Goal: Transaction & Acquisition: Purchase product/service

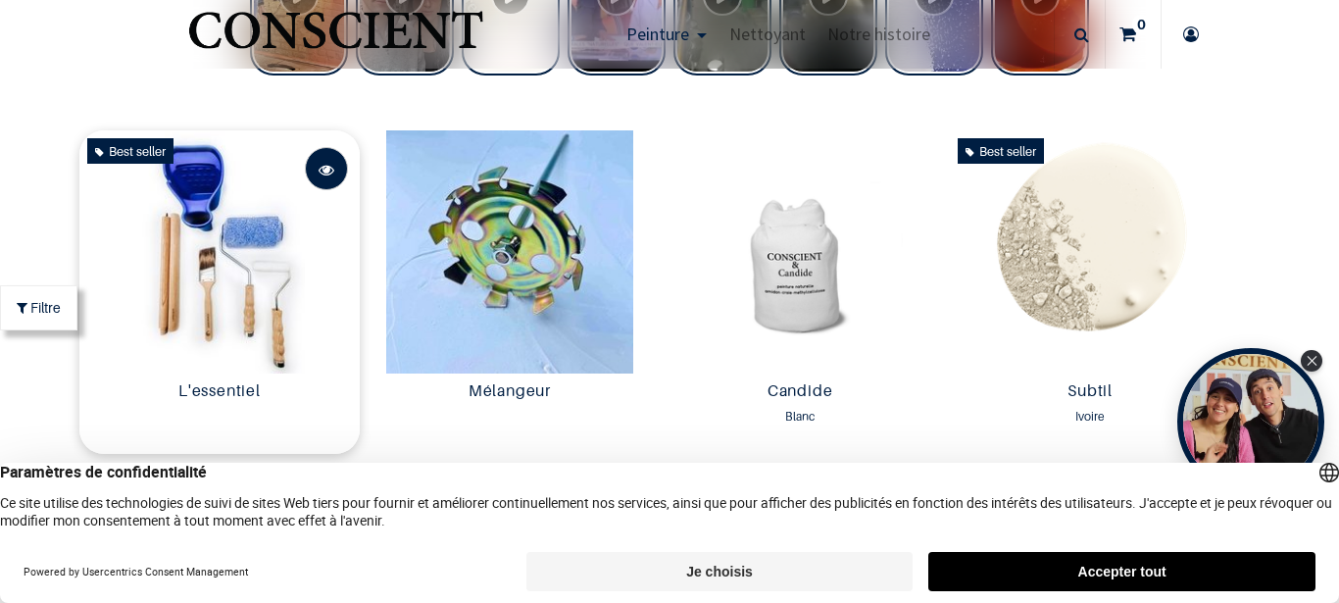
scroll to position [1059, 0]
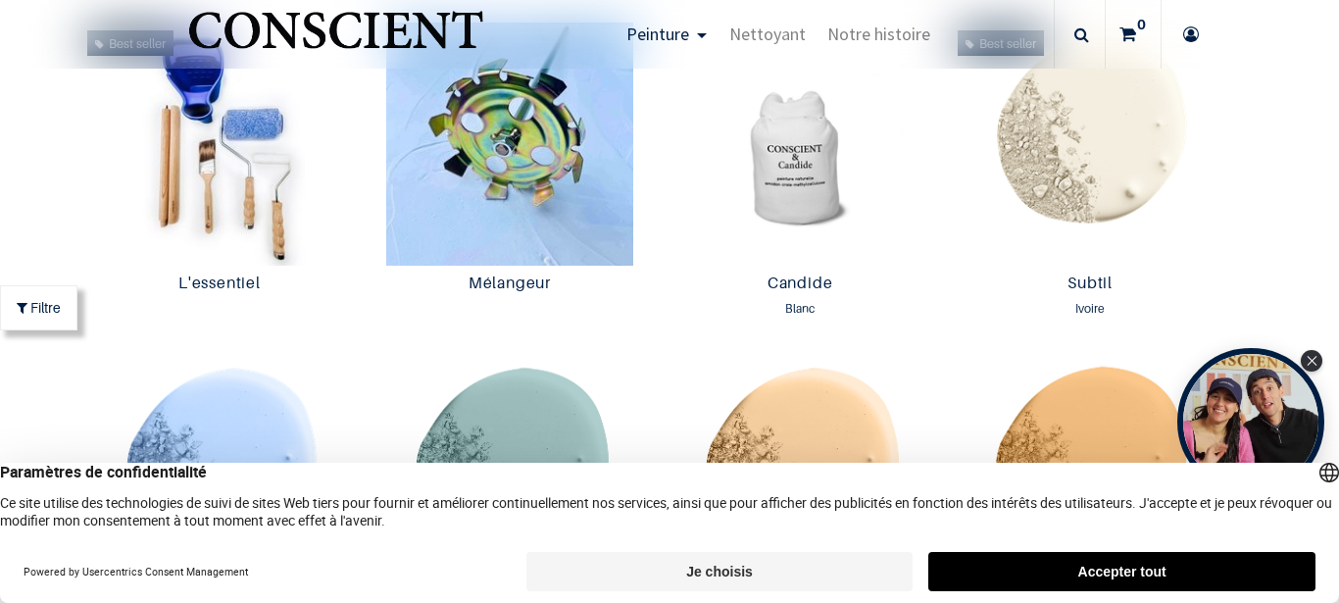
click at [730, 574] on button "Je choisis" at bounding box center [719, 571] width 387 height 39
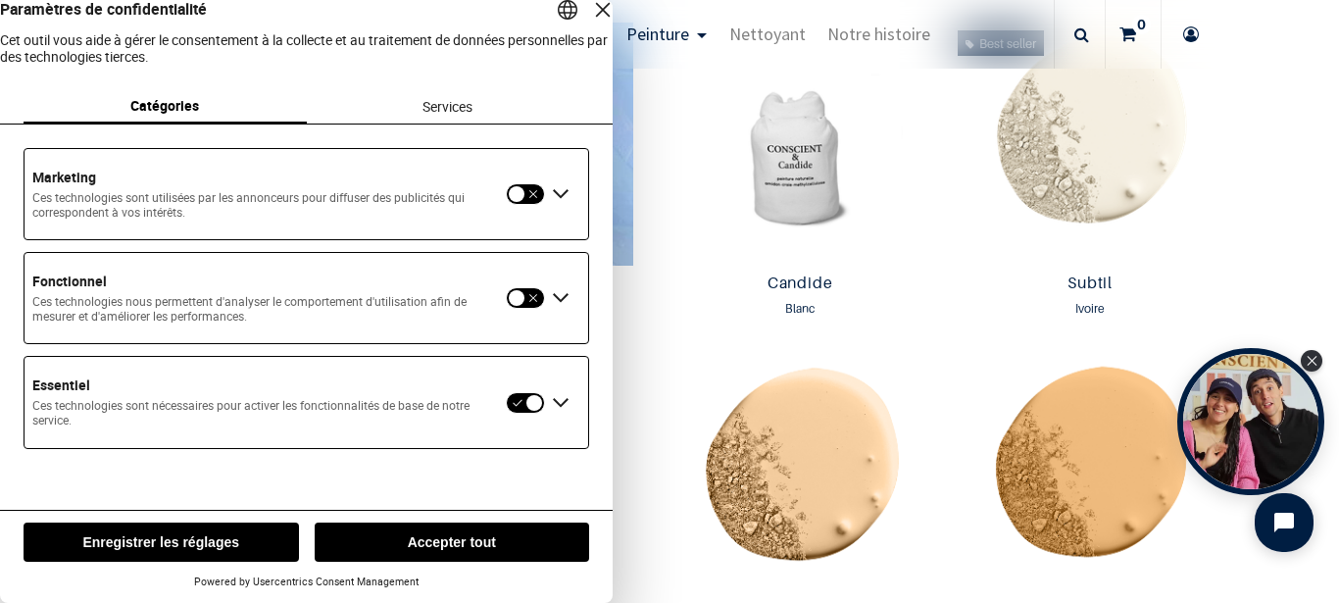
click at [233, 541] on button "Enregistrer les réglages" at bounding box center [161, 541] width 275 height 39
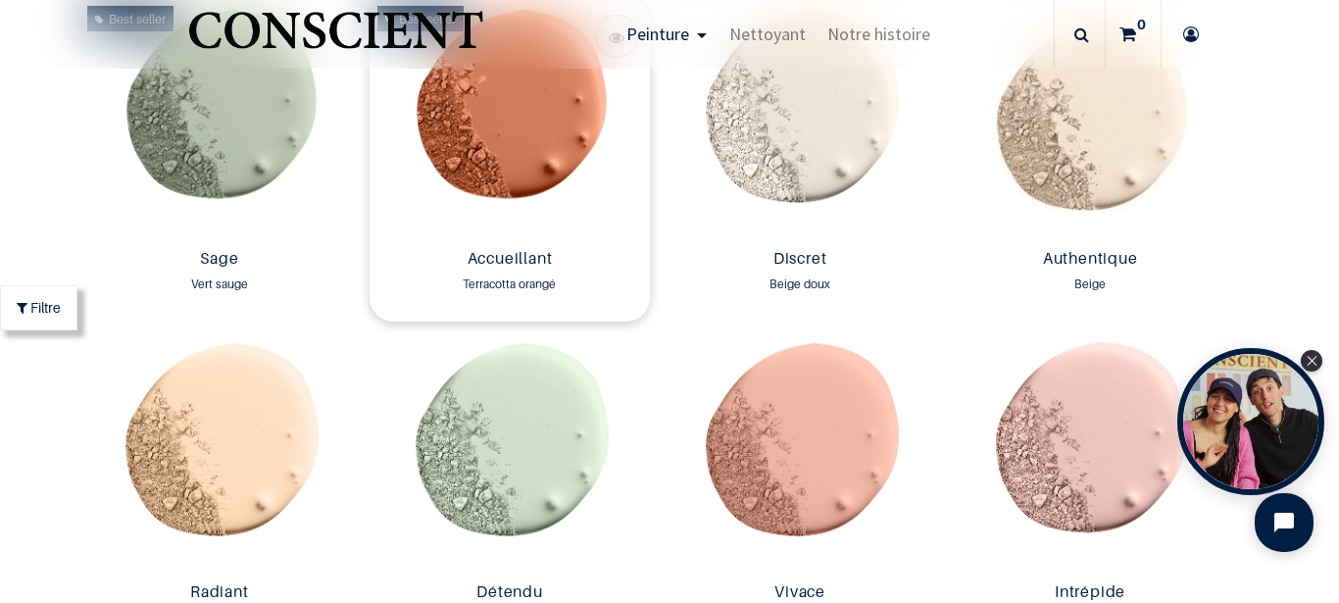
scroll to position [1765, 0]
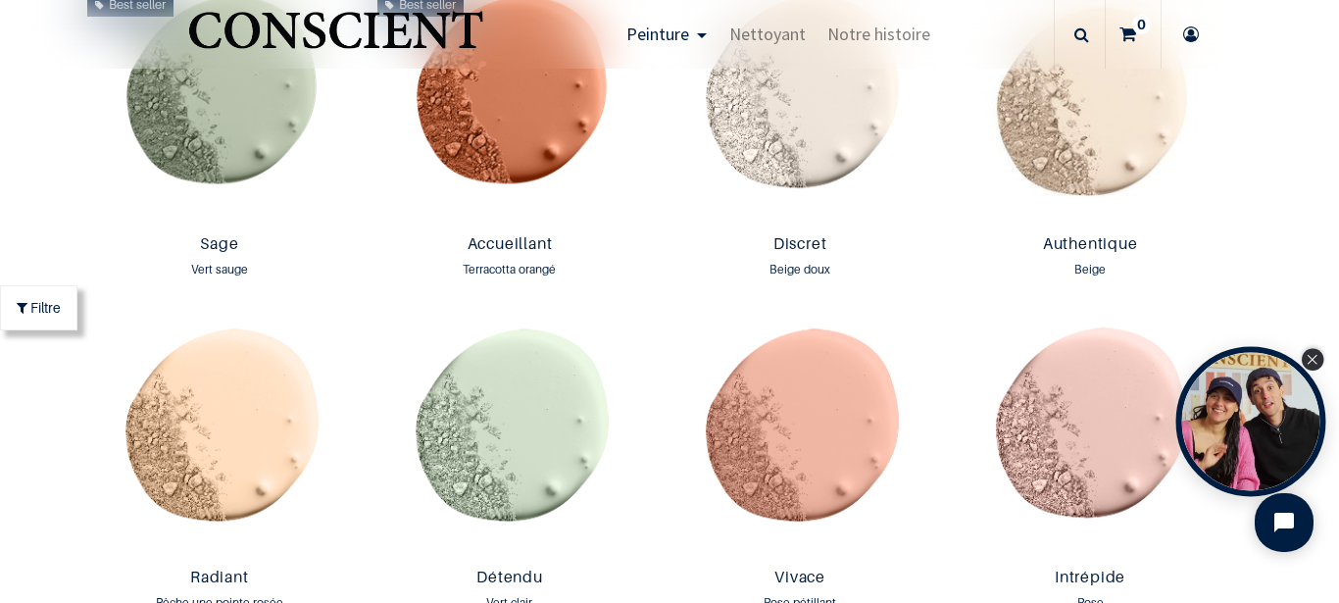
click at [1305, 357] on div "Close Tolstoy widget" at bounding box center [1312, 360] width 22 height 22
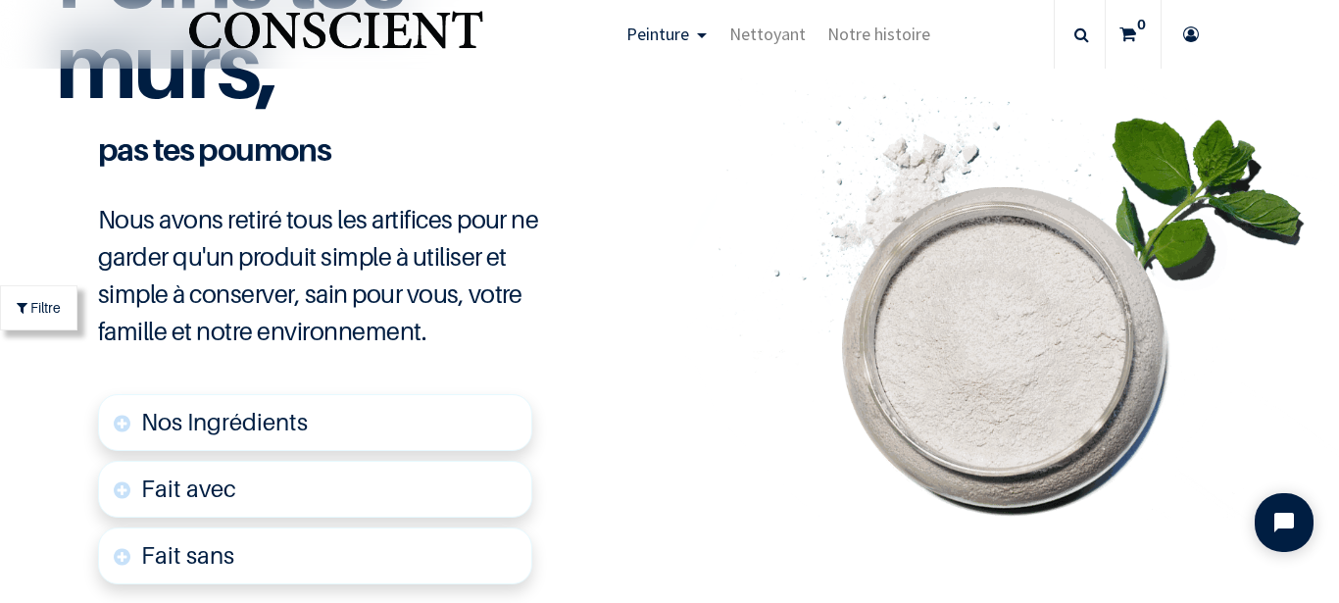
scroll to position [4723, 0]
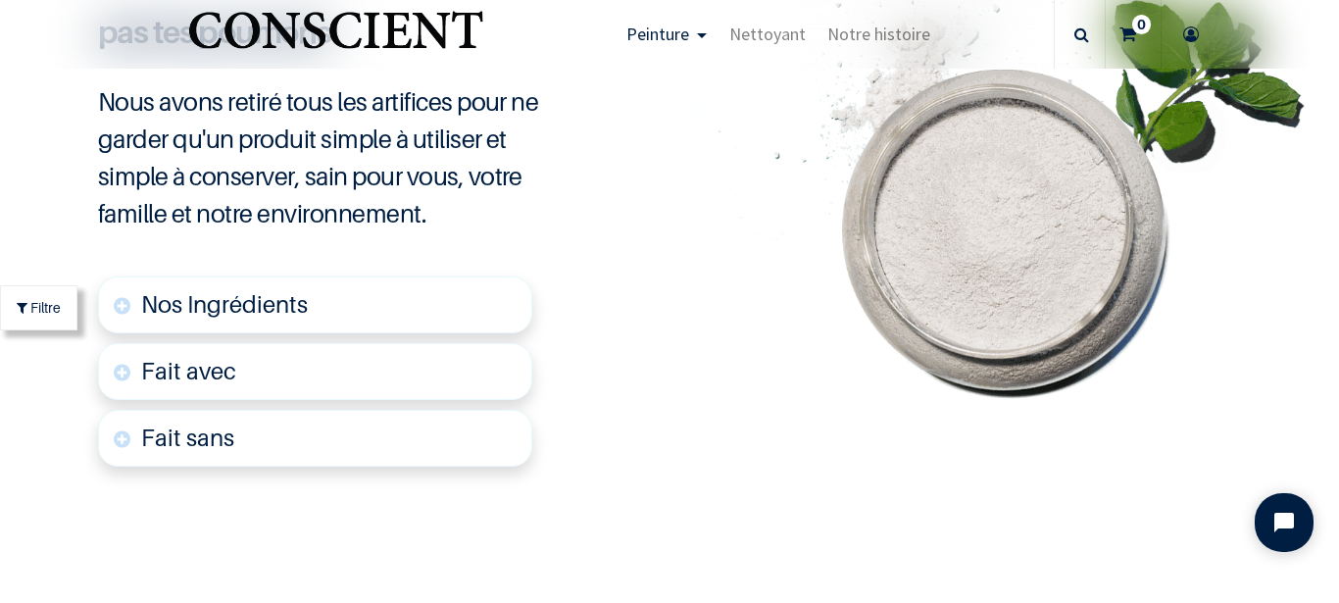
click at [186, 301] on span "Nos Ingrédients" at bounding box center [224, 304] width 167 height 28
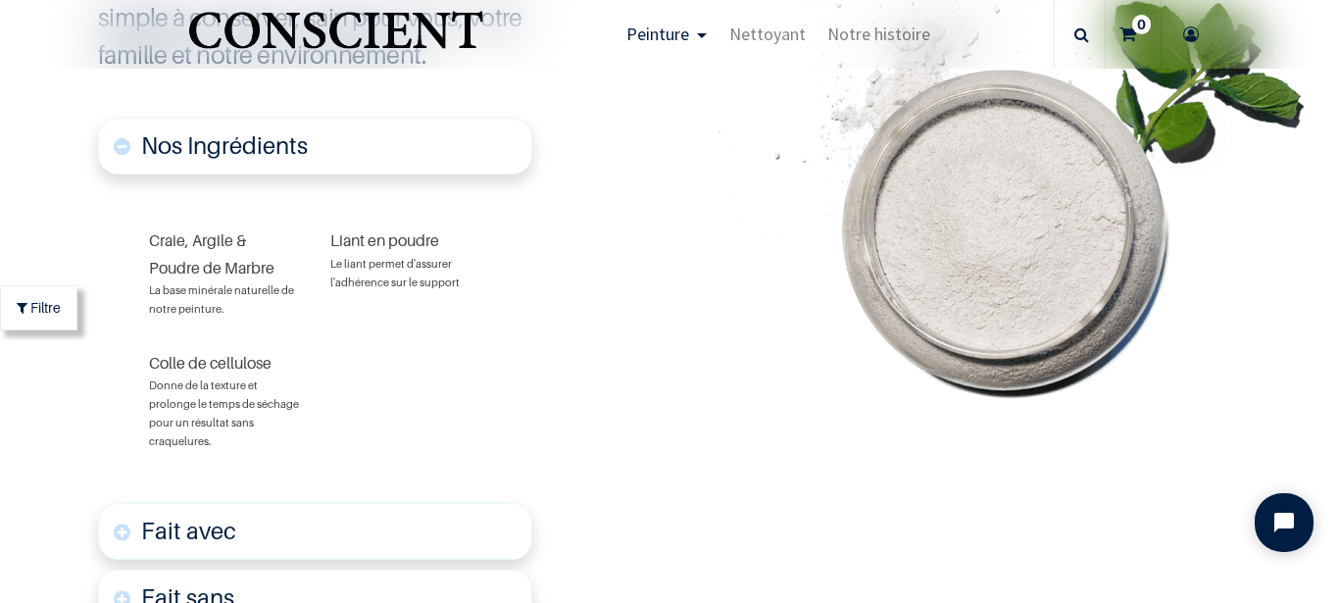
scroll to position [4999, 0]
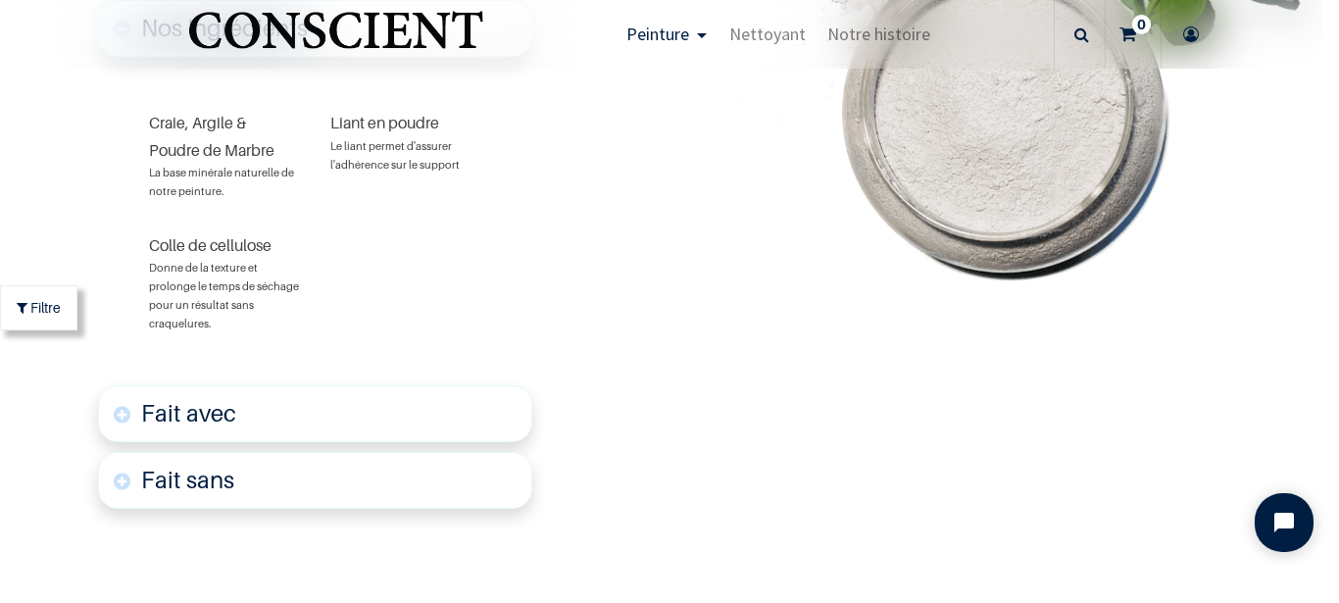
click at [227, 412] on font "Fait avec" at bounding box center [188, 413] width 95 height 28
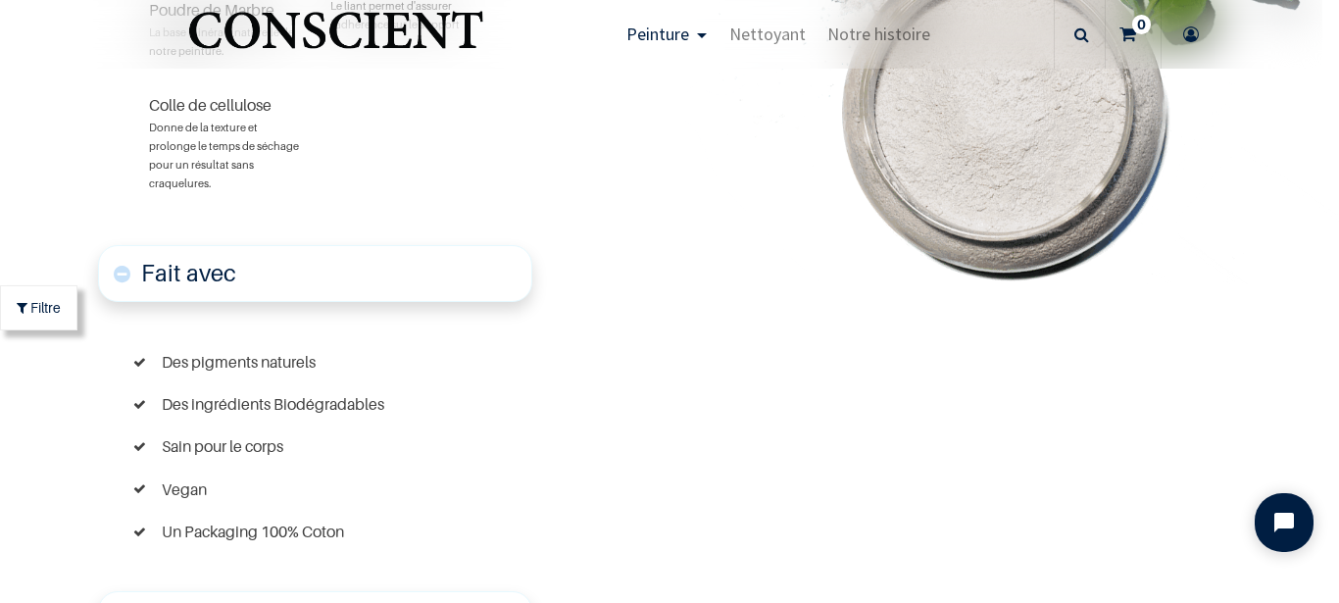
scroll to position [5257, 0]
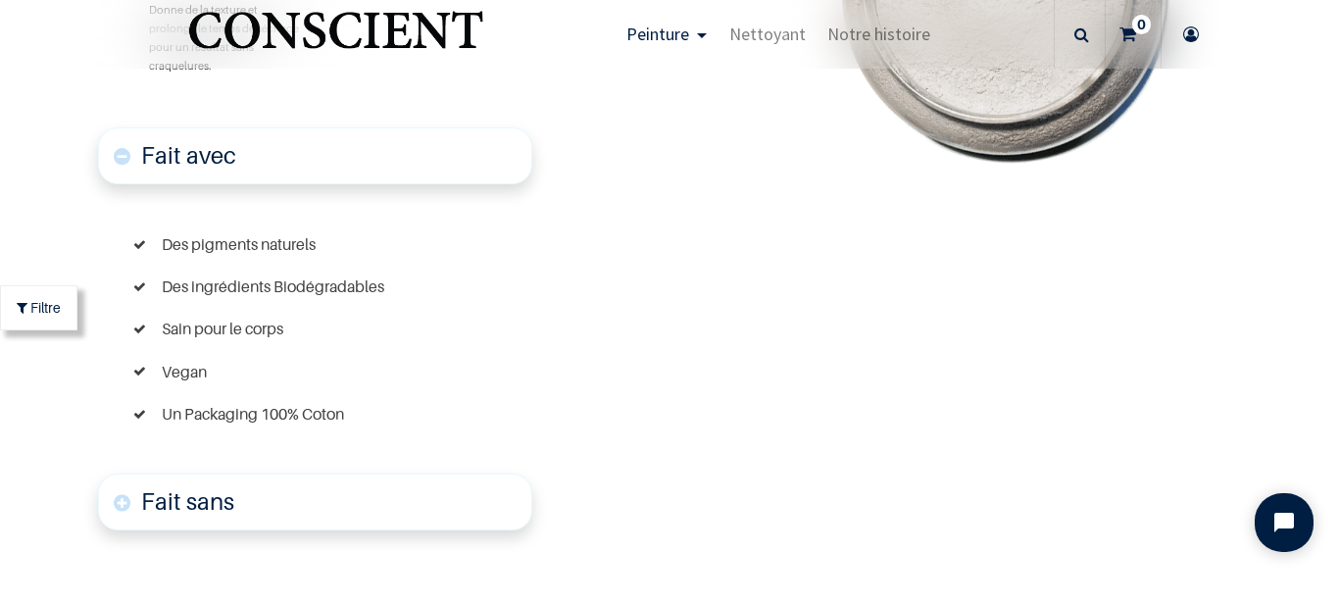
click at [199, 495] on font "Fait sans" at bounding box center [187, 501] width 93 height 28
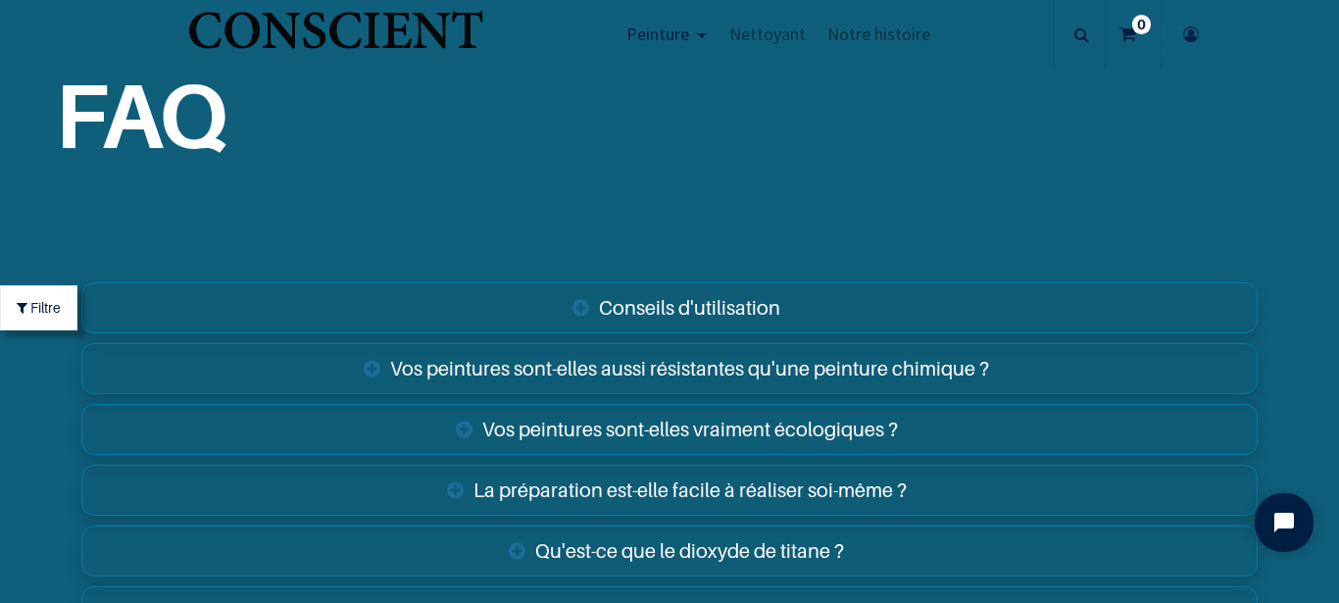
scroll to position [7532, 0]
click at [958, 367] on link "Vos peintures sont-elles aussi résistantes qu'une peinture chimique ?" at bounding box center [668, 367] width 1175 height 51
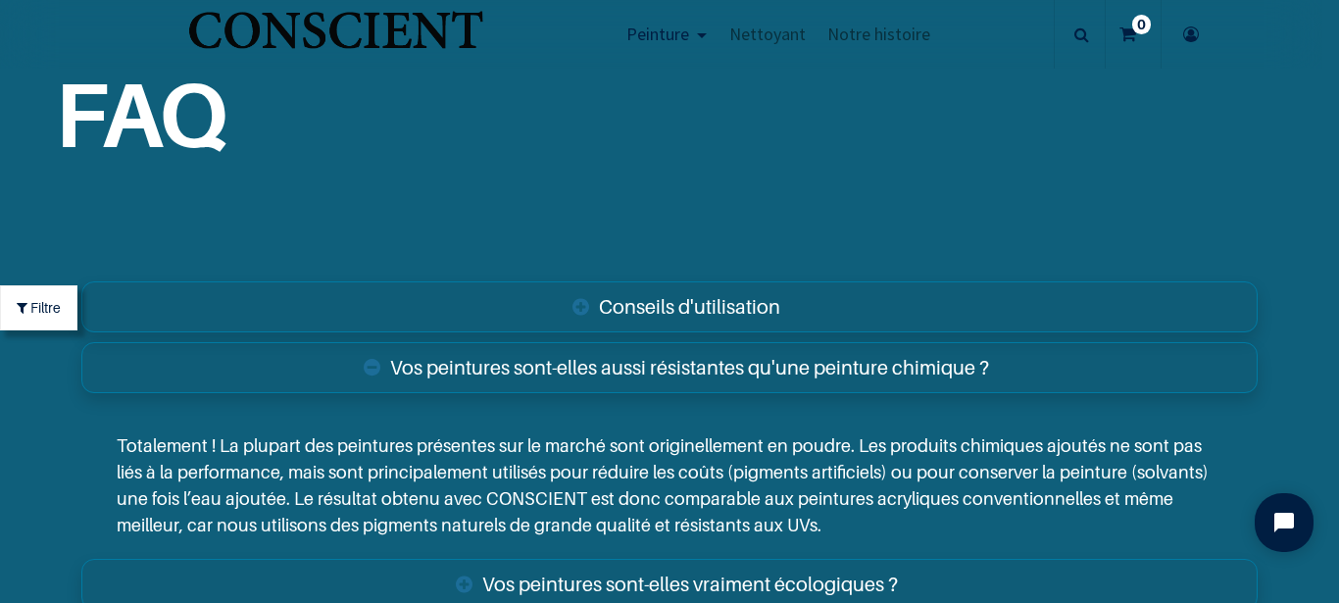
scroll to position [7650, 0]
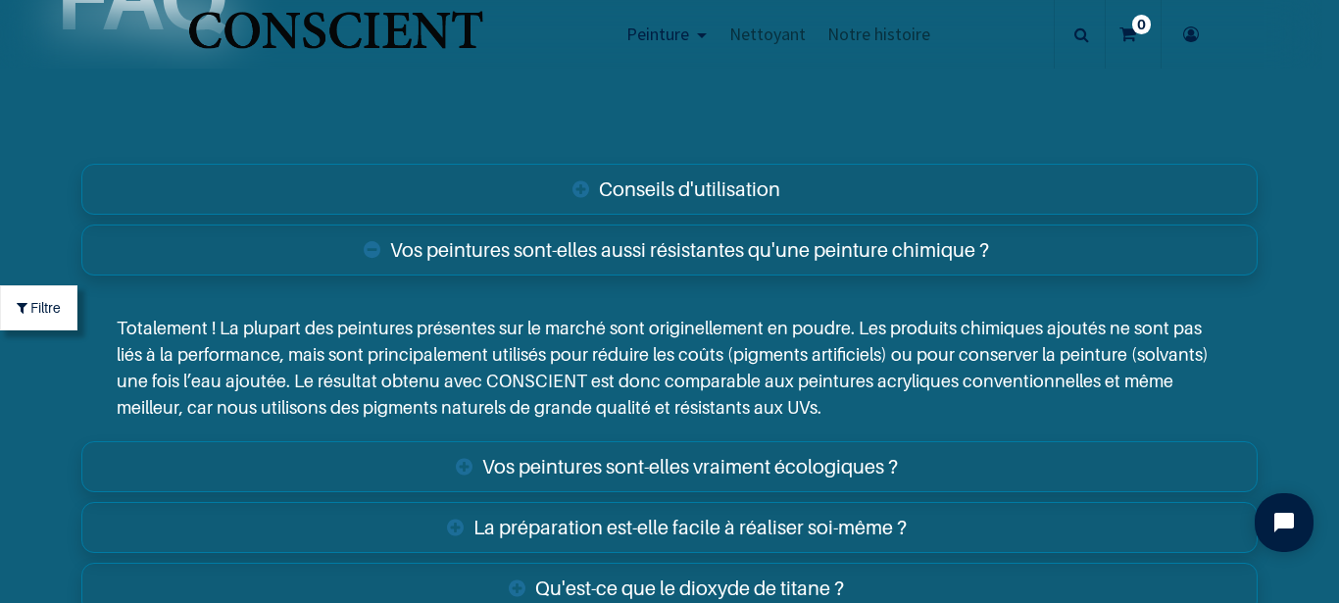
click at [863, 526] on link "La préparation est-elle facile à réaliser soi-même ?" at bounding box center [668, 527] width 1175 height 51
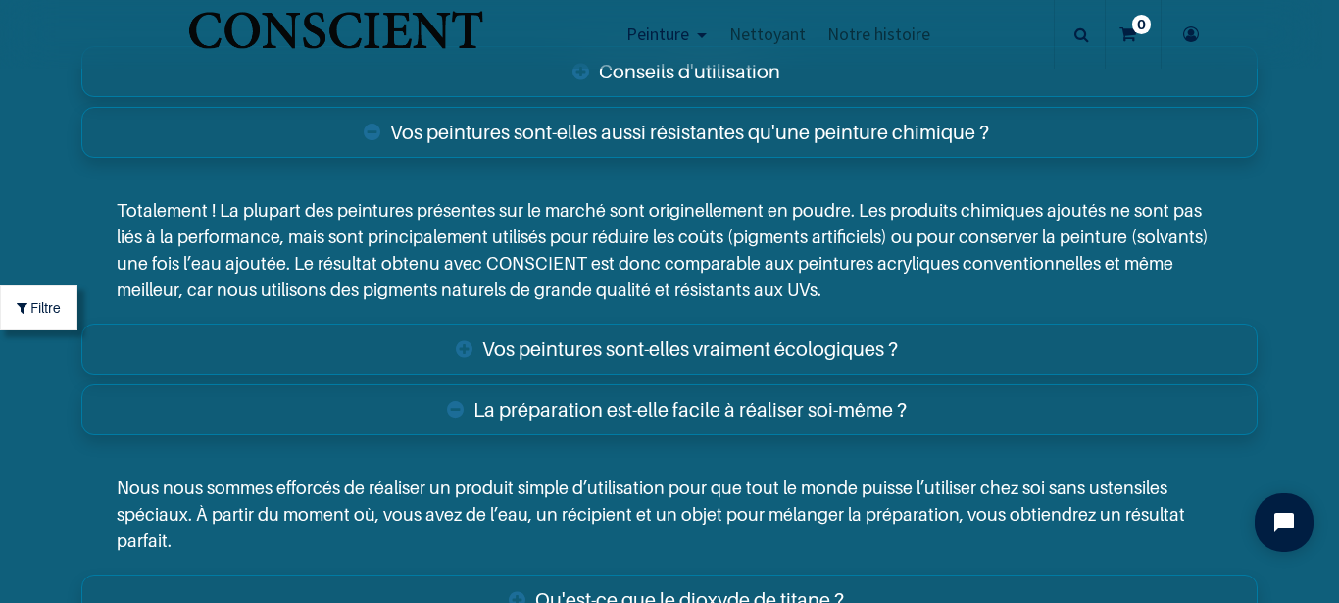
scroll to position [7885, 0]
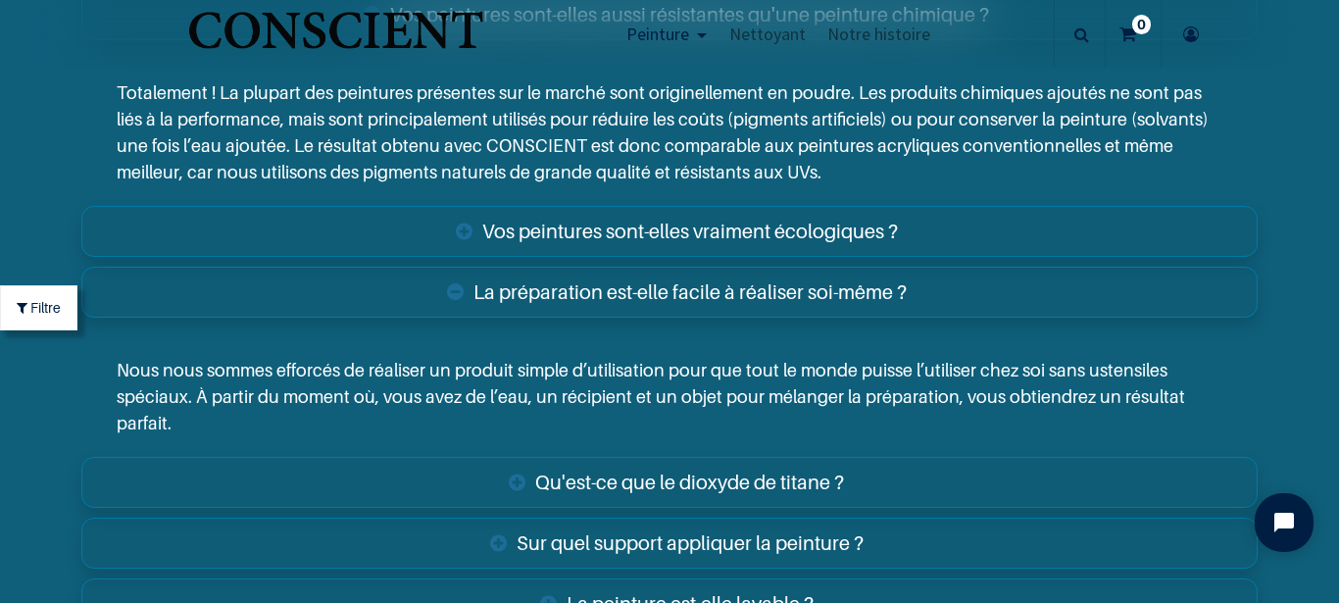
click at [880, 473] on link "Qu'est-ce que le dioxyde de titane ?" at bounding box center [668, 482] width 1175 height 51
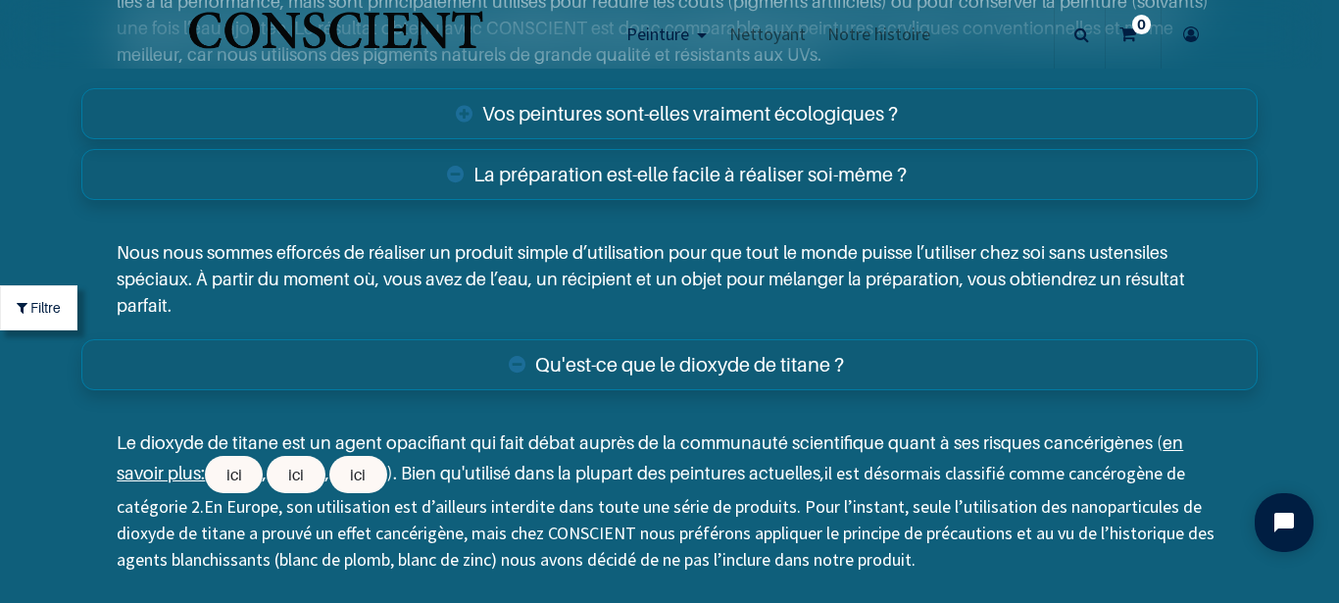
scroll to position [8121, 0]
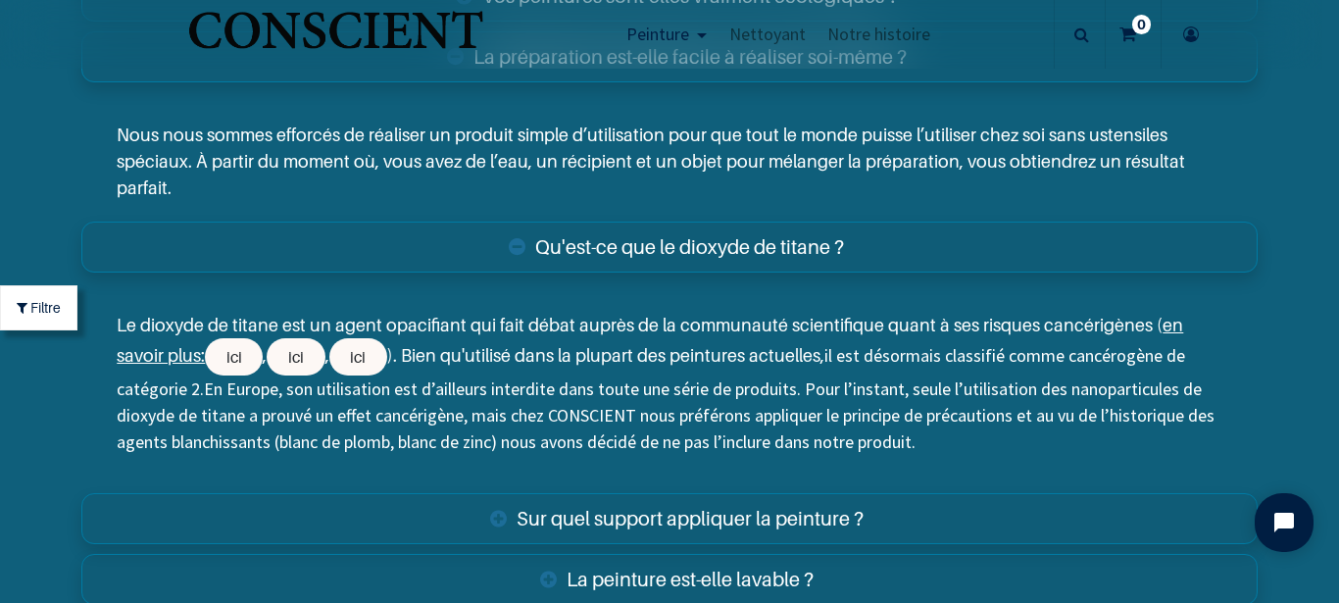
click at [782, 516] on link "Sur quel support appliquer la peinture ?" at bounding box center [668, 518] width 1175 height 51
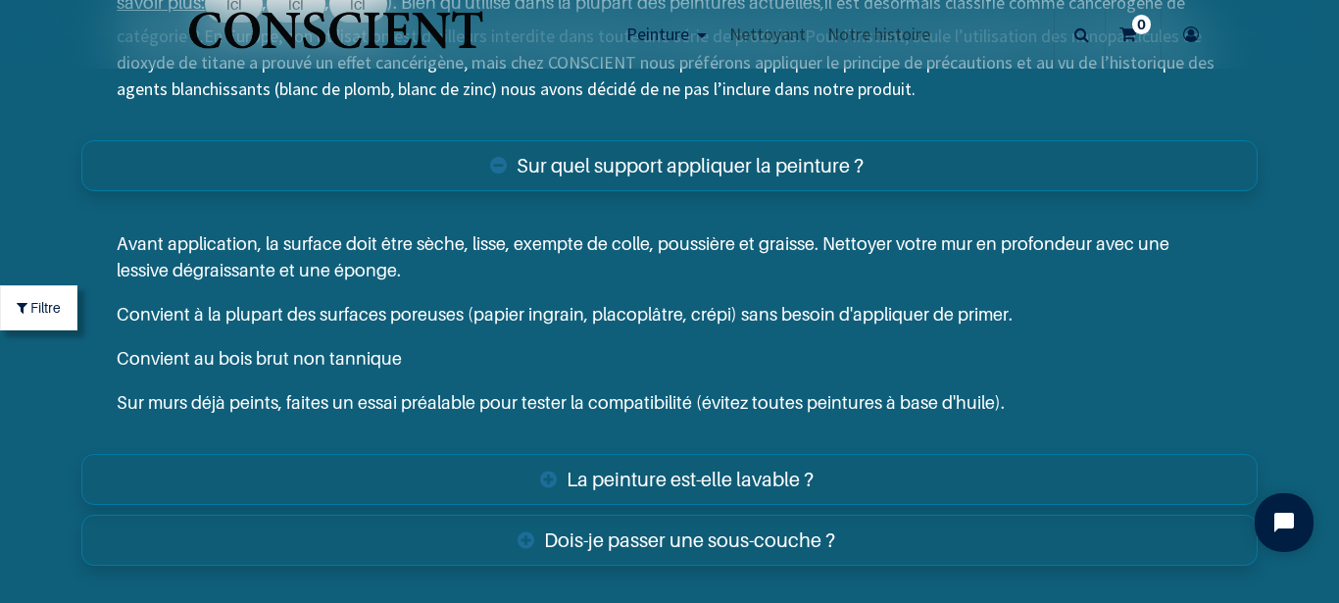
scroll to position [8591, 0]
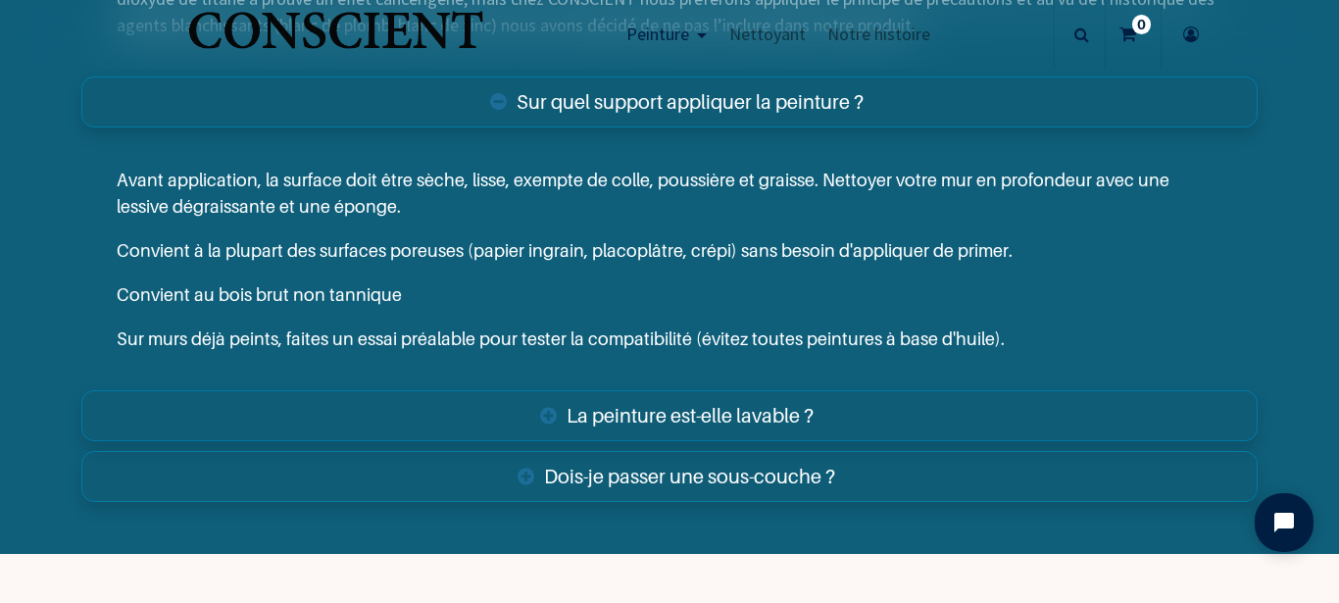
click at [871, 408] on link "La peinture est-elle lavable ?" at bounding box center [668, 415] width 1175 height 51
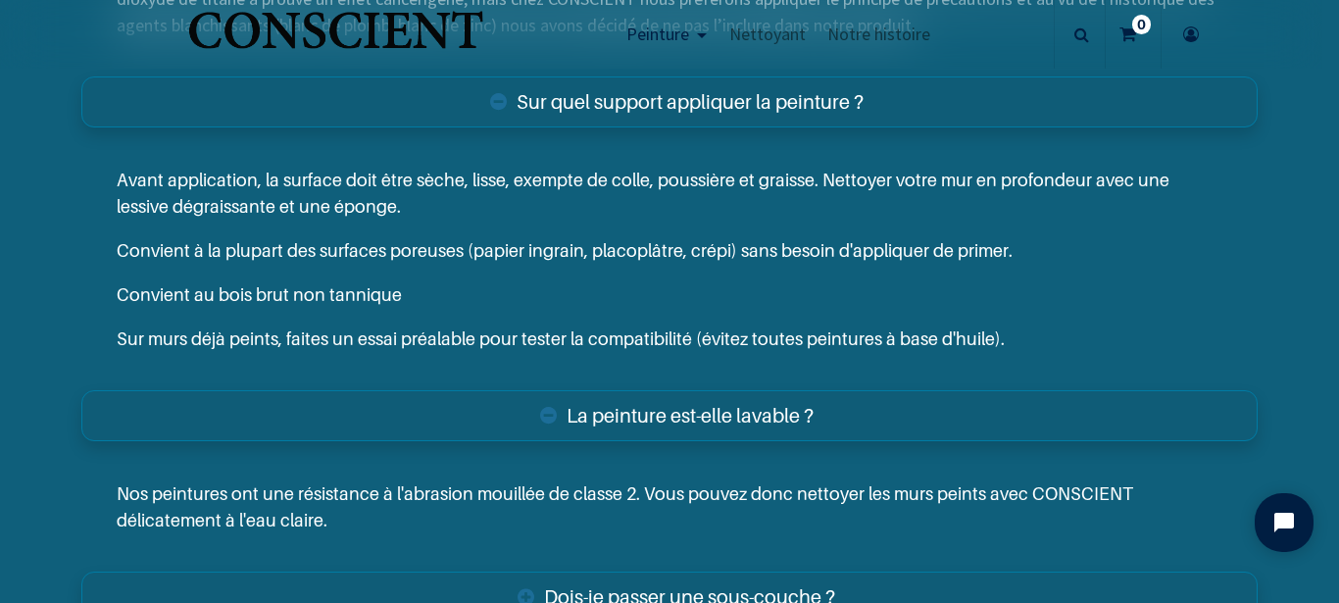
scroll to position [8709, 0]
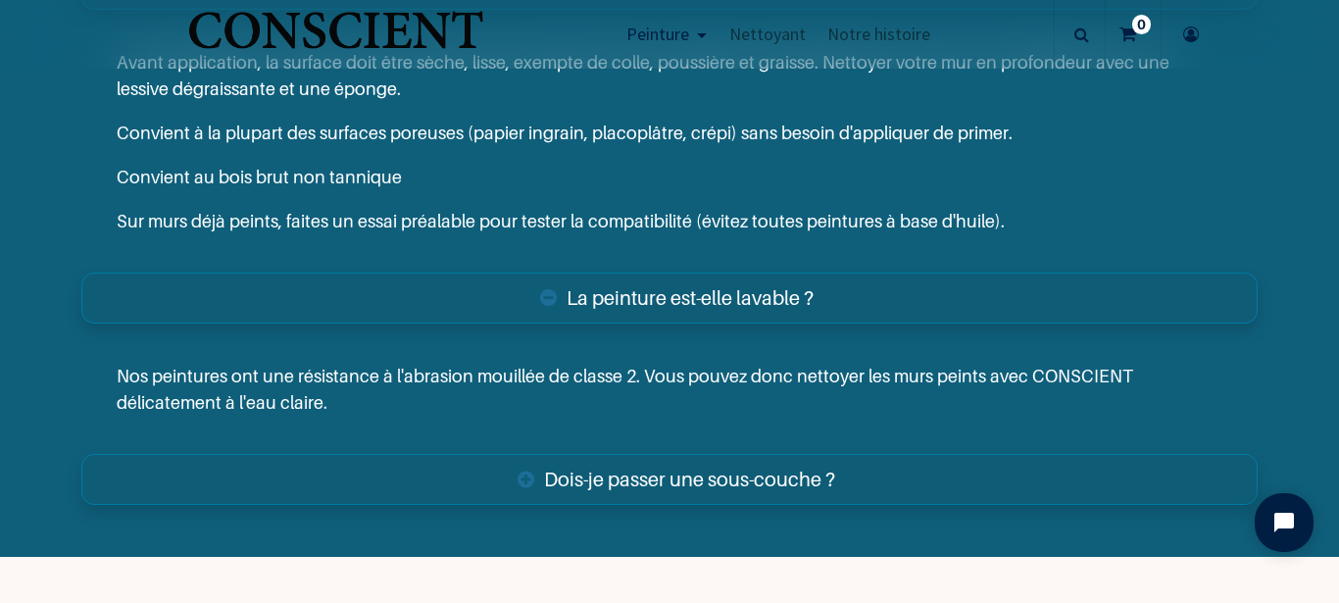
click at [824, 476] on link "Dois-je passer une sous-couche ?" at bounding box center [668, 479] width 1175 height 51
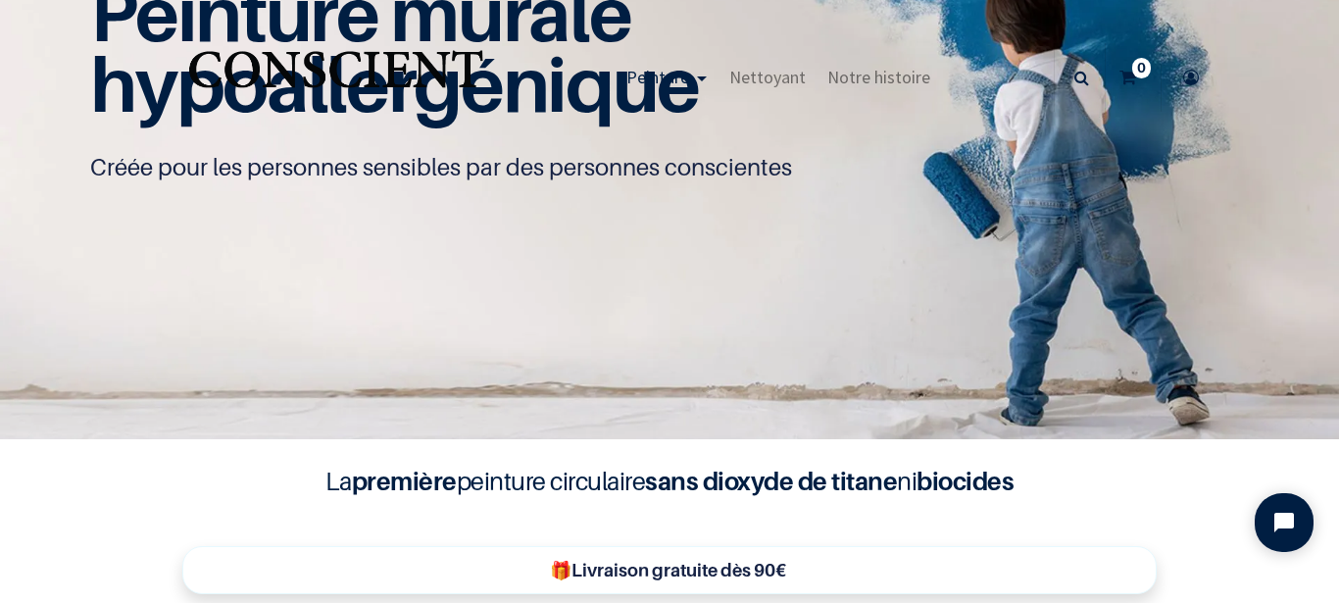
scroll to position [123, 0]
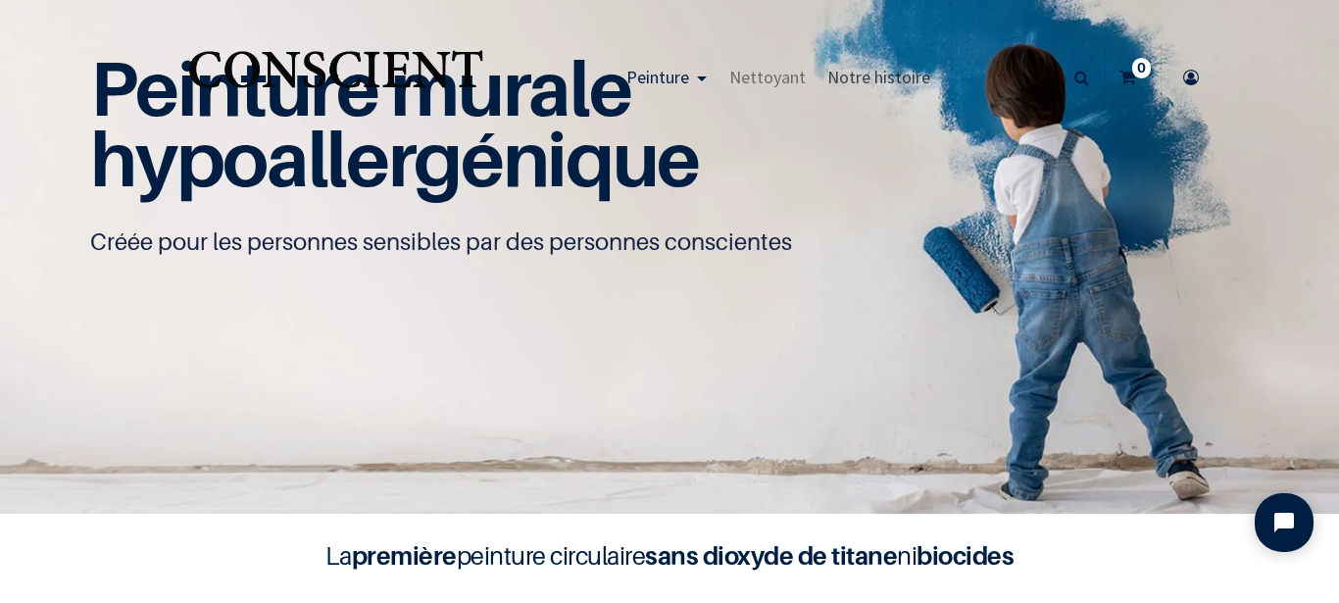
click at [855, 78] on span "Notre histoire" at bounding box center [878, 77] width 103 height 23
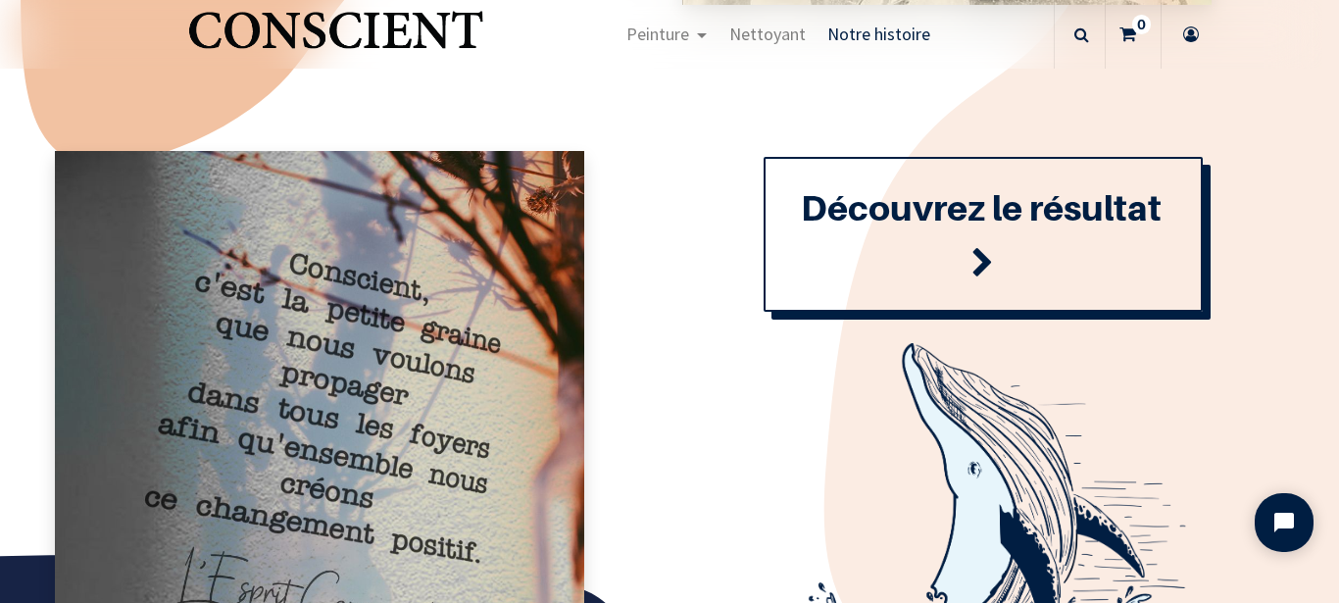
scroll to position [2234, 0]
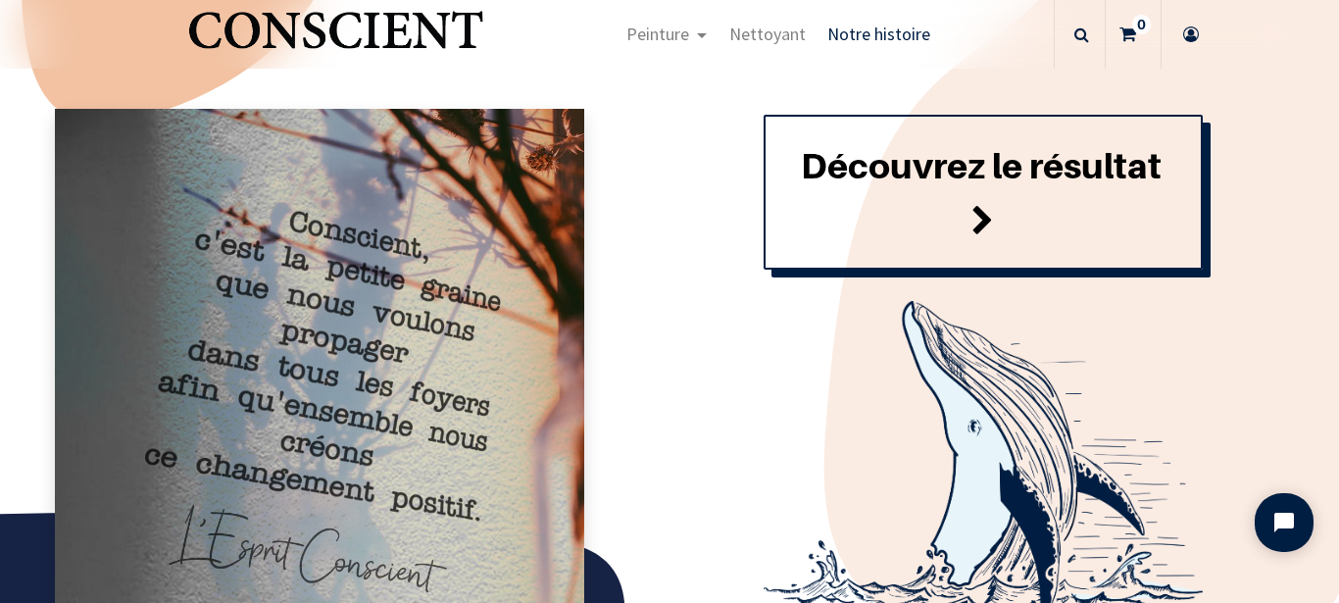
click at [965, 161] on font "Découvrez le résultat" at bounding box center [981, 165] width 361 height 42
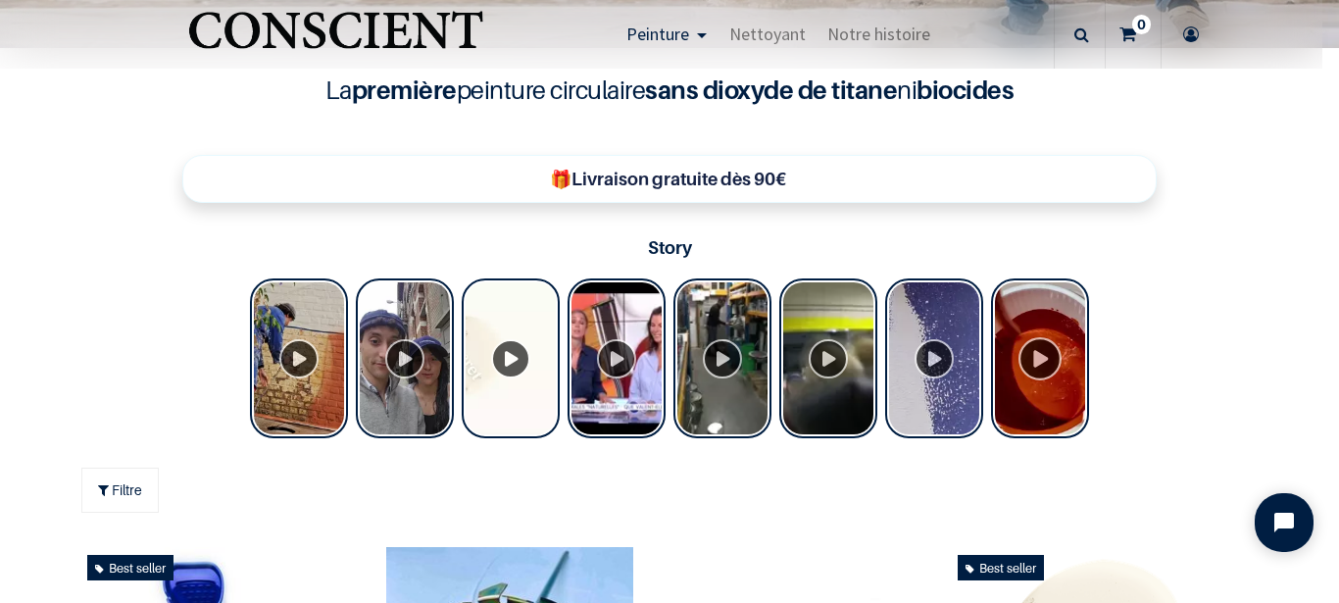
click at [1031, 350] on div "Tolstoy Stories" at bounding box center [1040, 358] width 98 height 160
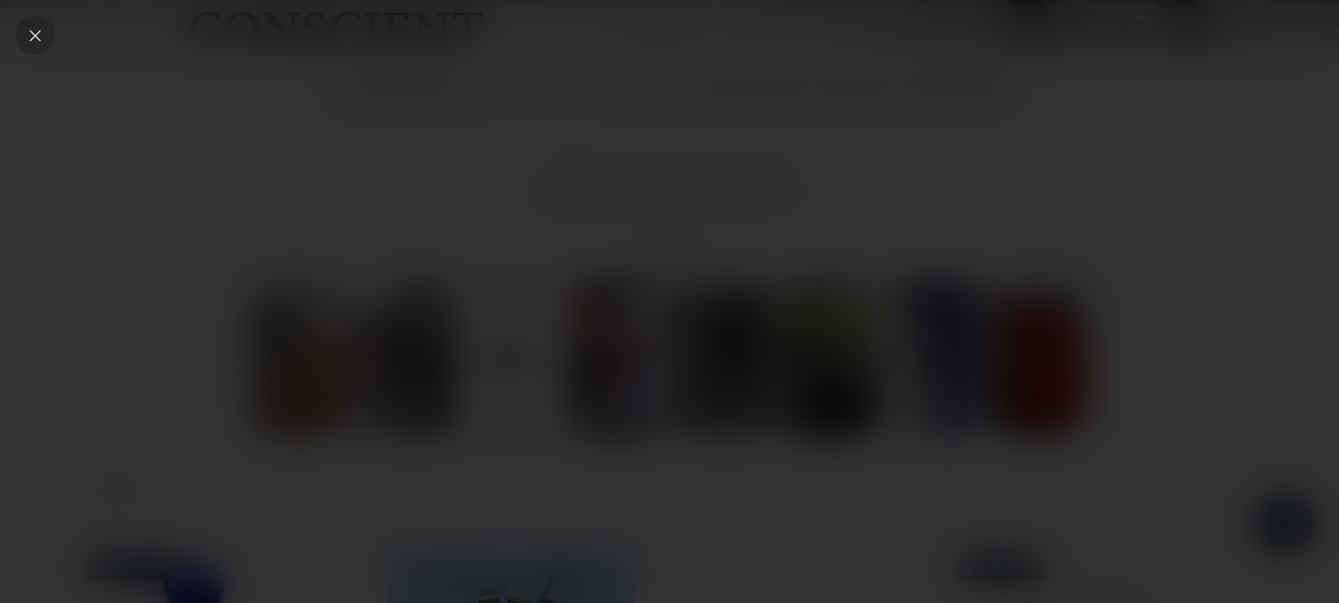
click at [28, 37] on icon "Close" at bounding box center [35, 35] width 18 height 18
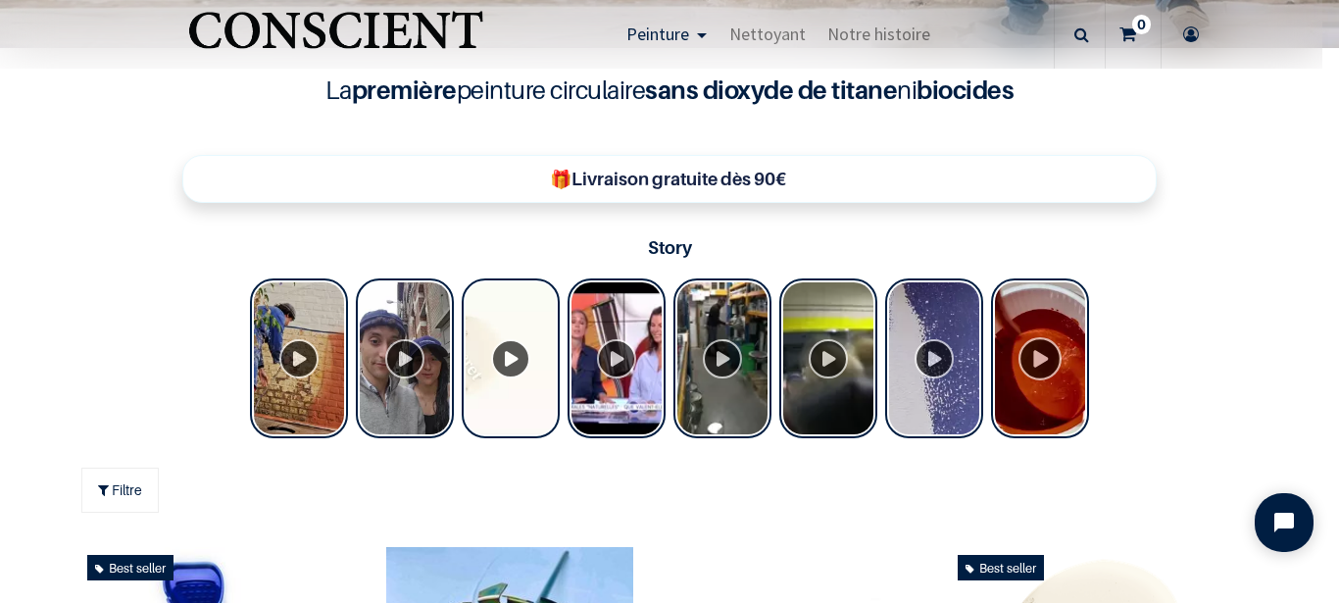
click at [1026, 359] on div "Tolstoy Stories" at bounding box center [1040, 358] width 98 height 160
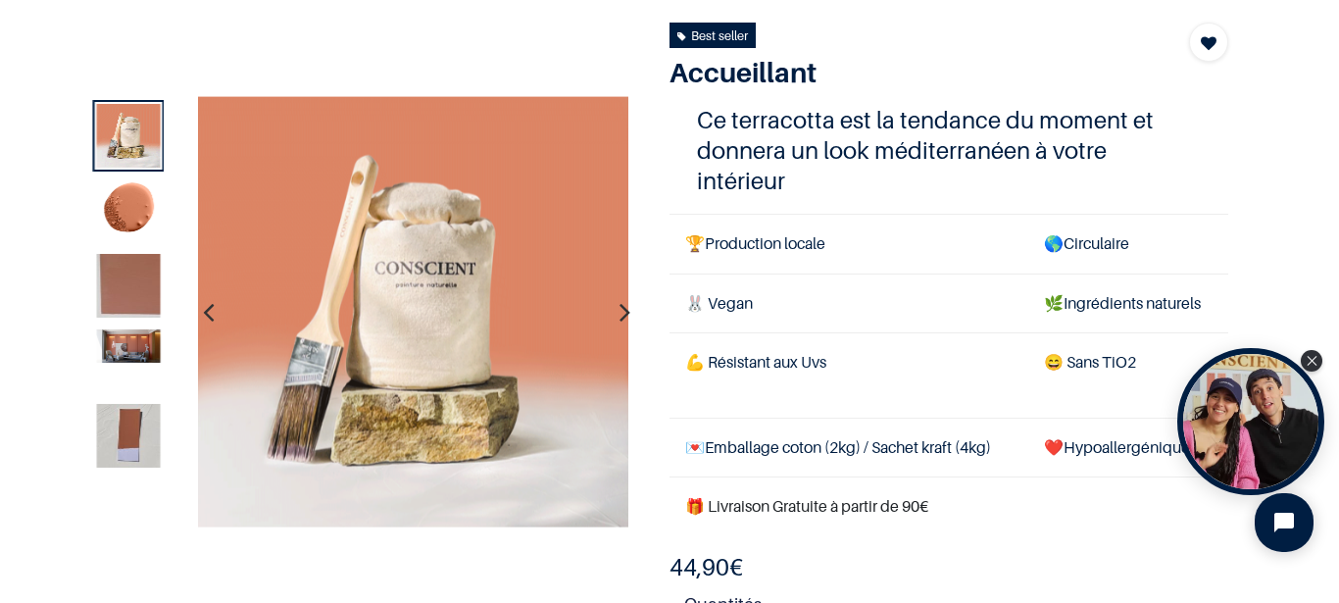
scroll to position [118, 0]
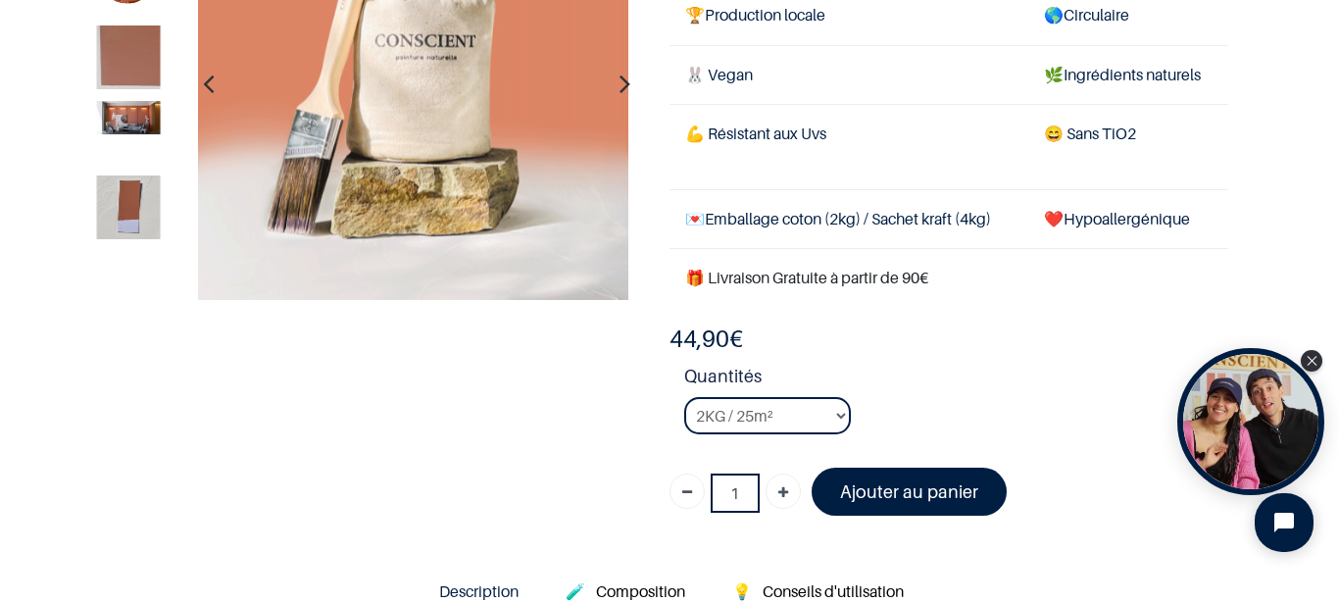
scroll to position [235, 0]
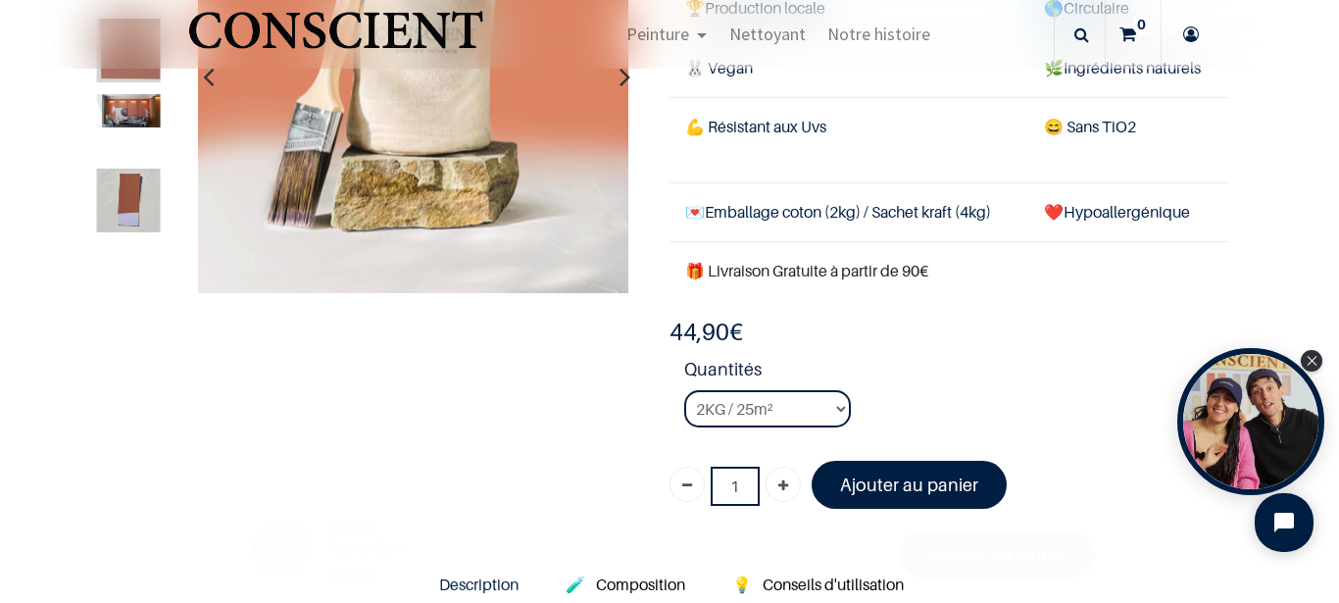
scroll to position [353, 0]
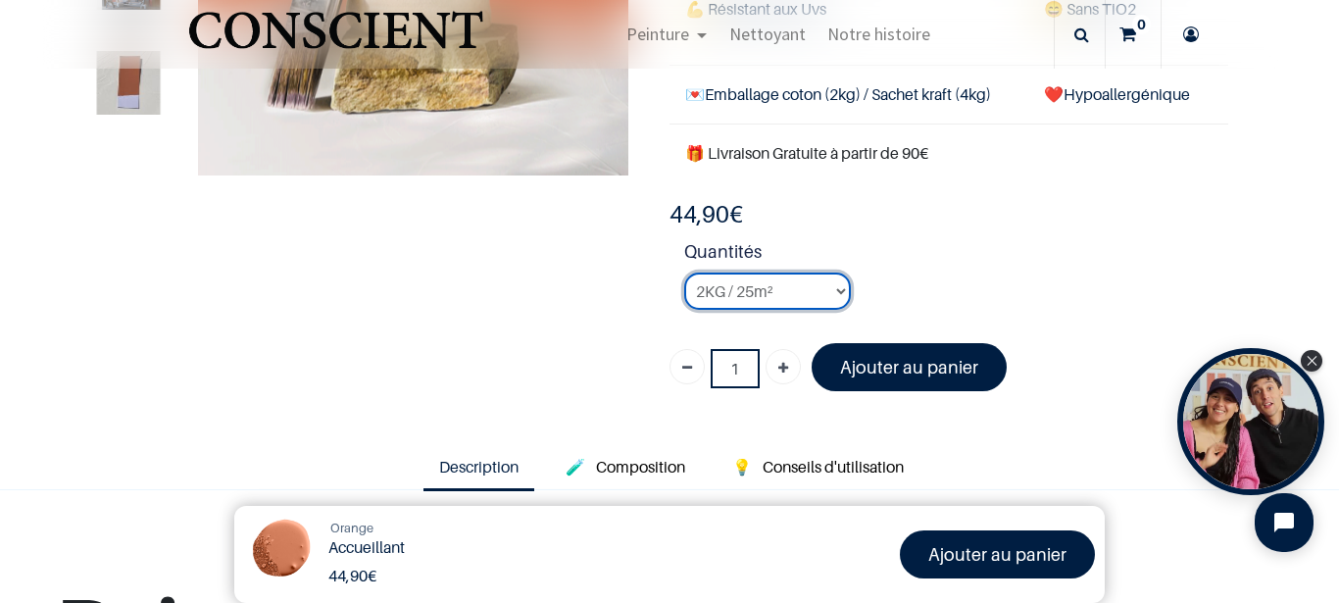
click at [832, 290] on select "2KG / 25m² 4KG / 50m² 8KG / 100m² Testeur" at bounding box center [767, 290] width 167 height 37
select select "94"
click option "4KG / 50m²" at bounding box center [0, 0] width 0 height 0
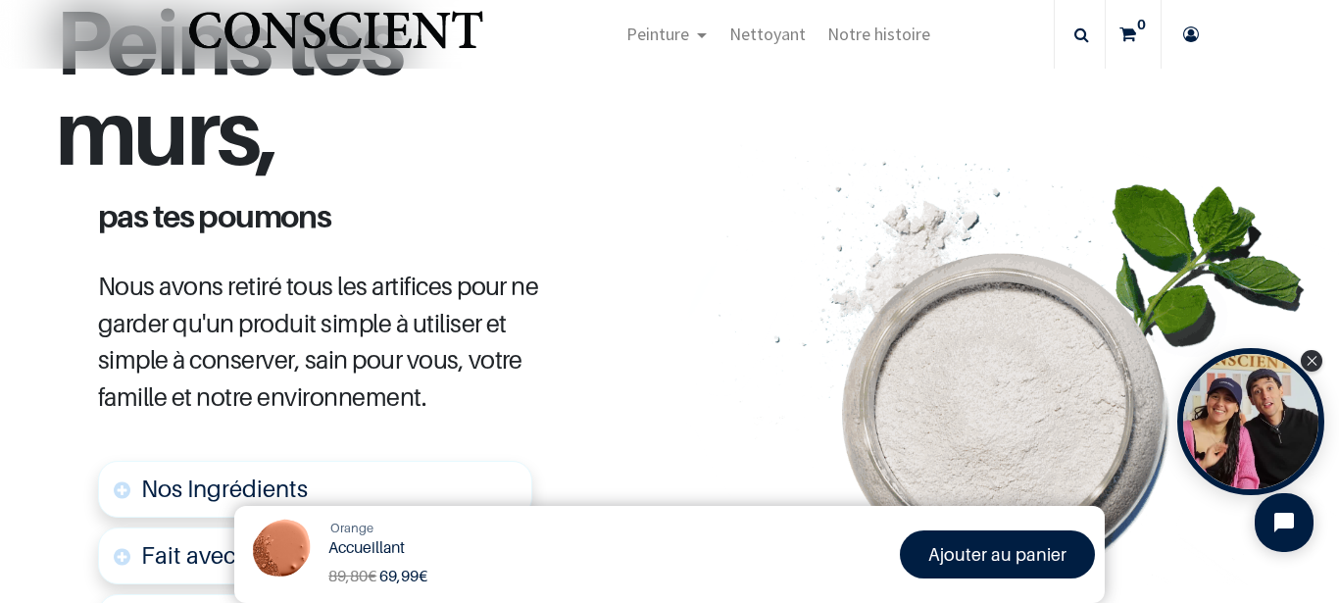
scroll to position [1058, 0]
